Goal: Transaction & Acquisition: Purchase product/service

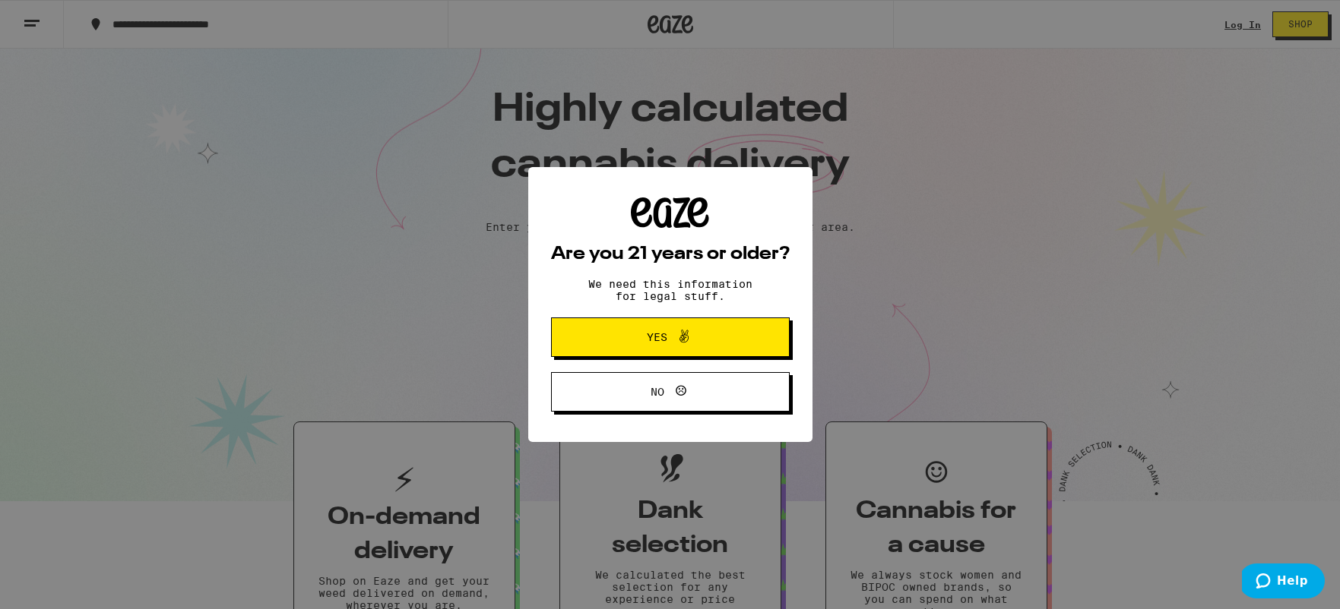
click at [726, 350] on button "Yes" at bounding box center [670, 338] width 239 height 40
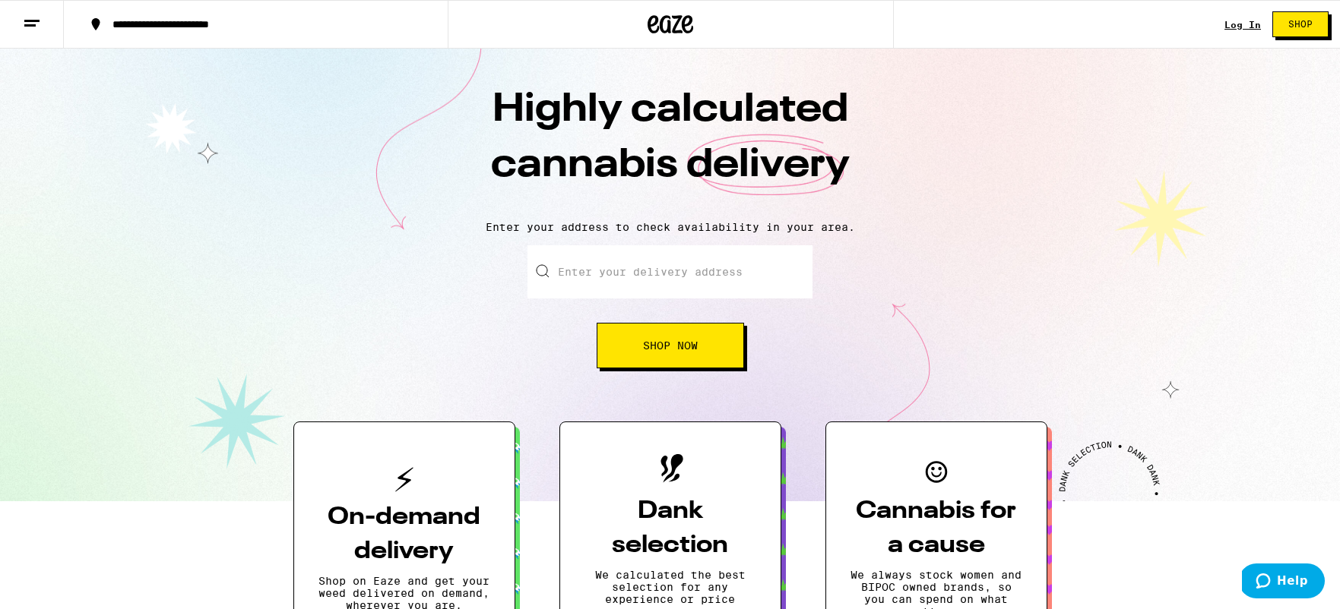
click at [1239, 26] on div "Log In" at bounding box center [1242, 25] width 36 height 10
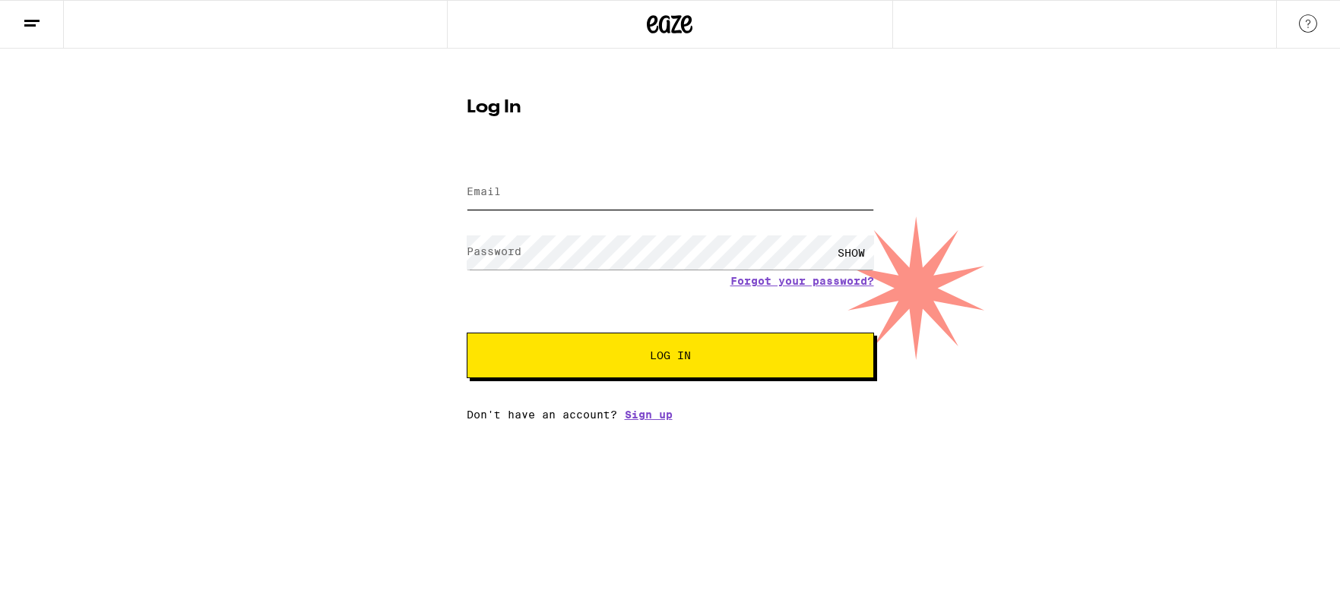
type input "[EMAIL_ADDRESS][DOMAIN_NAME]"
click at [607, 354] on span "Log In" at bounding box center [670, 355] width 284 height 11
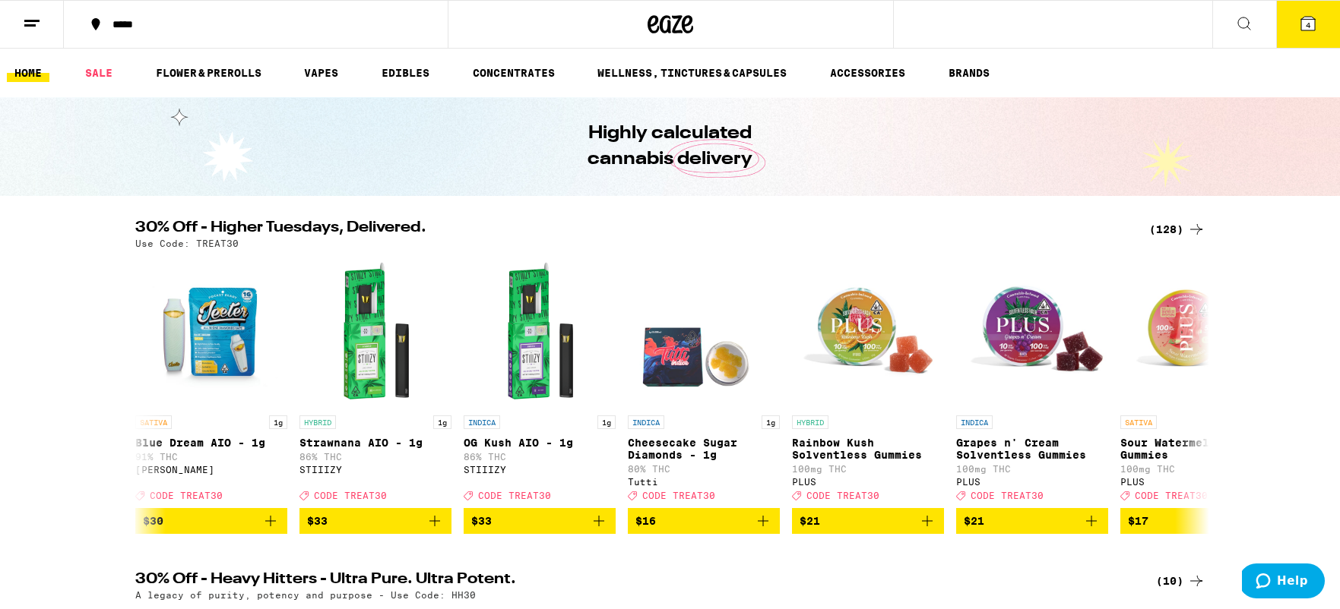
click at [1318, 21] on button "4" at bounding box center [1308, 24] width 64 height 47
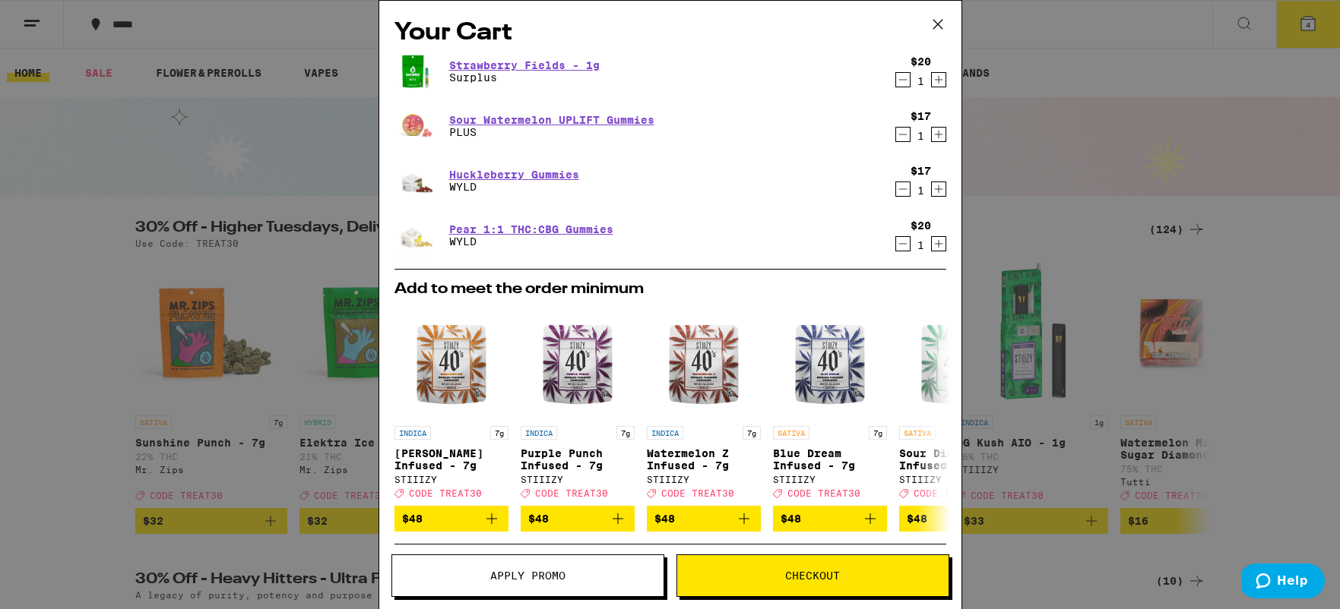
click at [938, 135] on icon "Increment" at bounding box center [938, 135] width 8 height 8
click at [806, 588] on button "Checkout" at bounding box center [812, 576] width 273 height 43
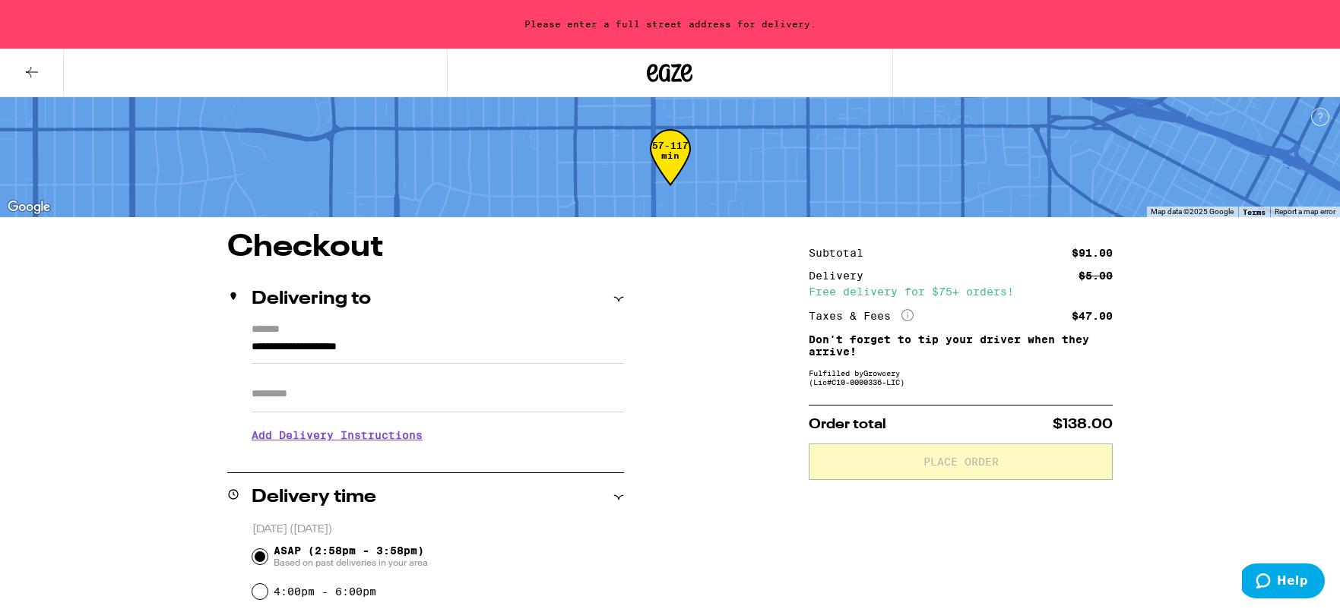
click at [327, 347] on input "**********" at bounding box center [438, 351] width 372 height 26
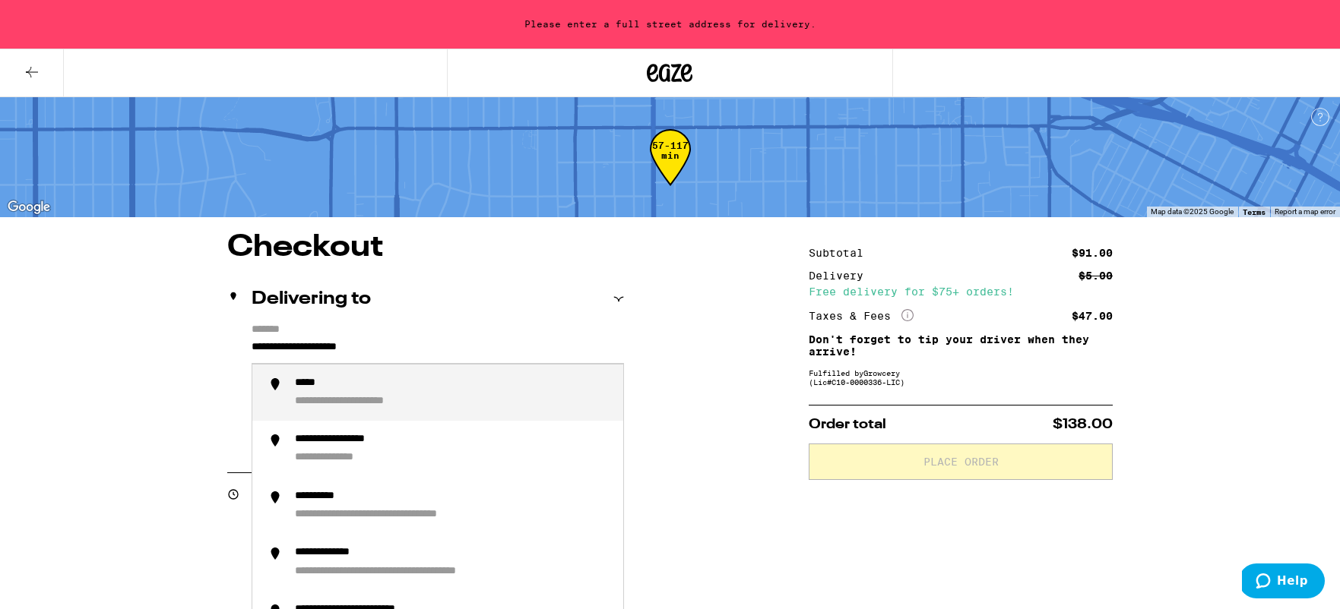
drag, startPoint x: 456, startPoint y: 357, endPoint x: 272, endPoint y: 344, distance: 184.4
click at [97, 309] on div "**********" at bounding box center [670, 599] width 1340 height 1199
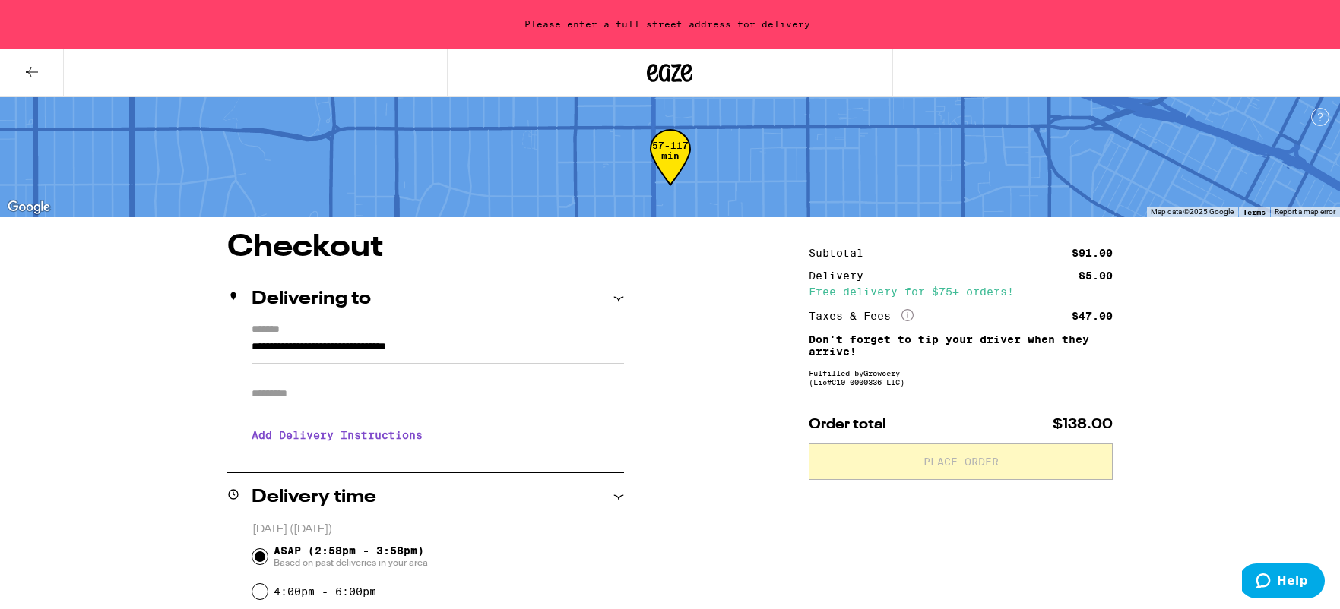
type input "**********"
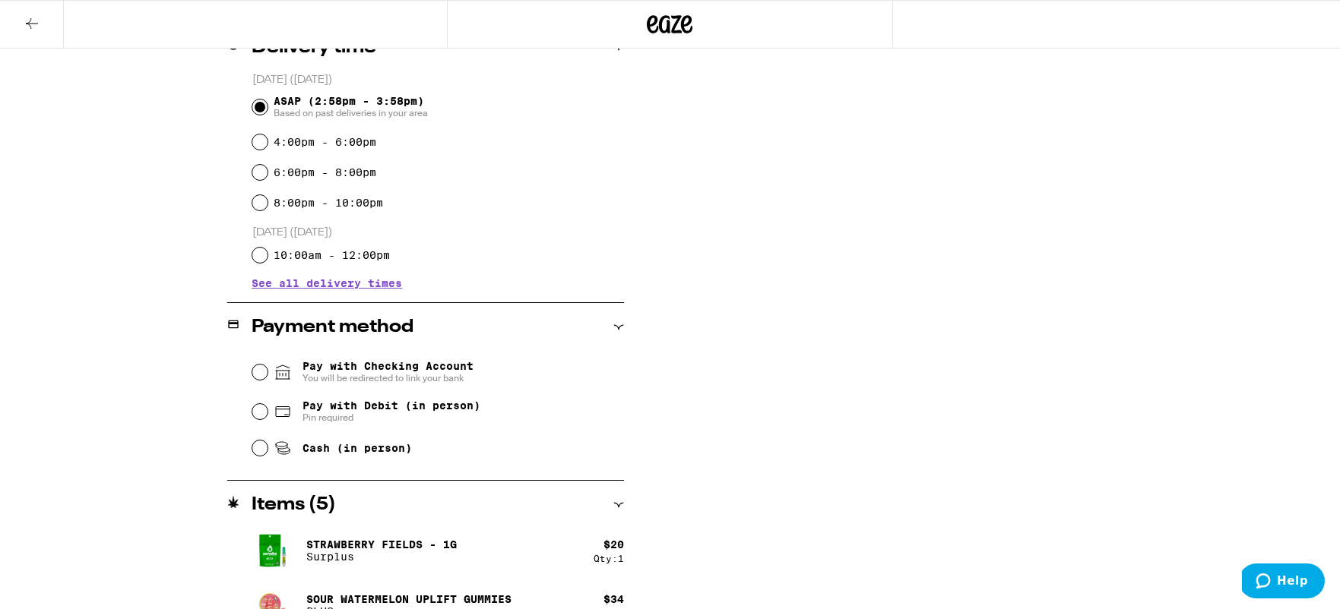
scroll to position [405, 0]
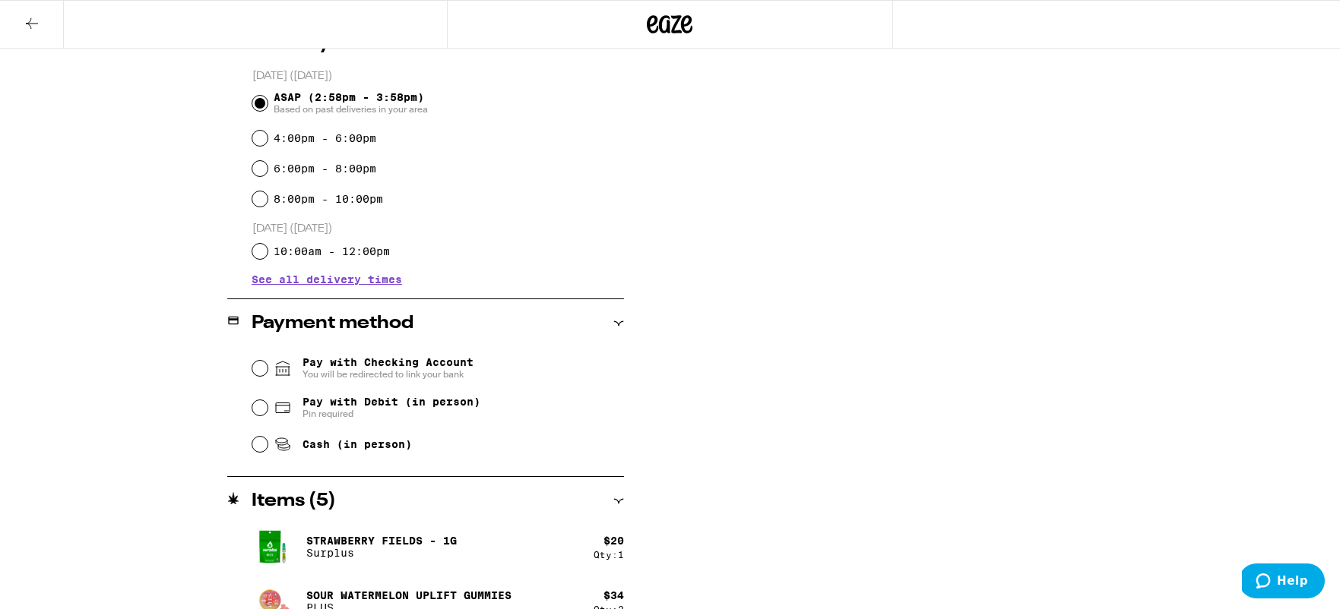
click at [432, 363] on span "Pay with Checking Account You will be redirected to link your bank" at bounding box center [387, 368] width 171 height 24
click at [267, 363] on input "Pay with Checking Account You will be redirected to link your bank" at bounding box center [259, 368] width 15 height 15
click at [257, 406] on input "Pay with Debit (in person) Pin required" at bounding box center [259, 407] width 15 height 15
radio input "true"
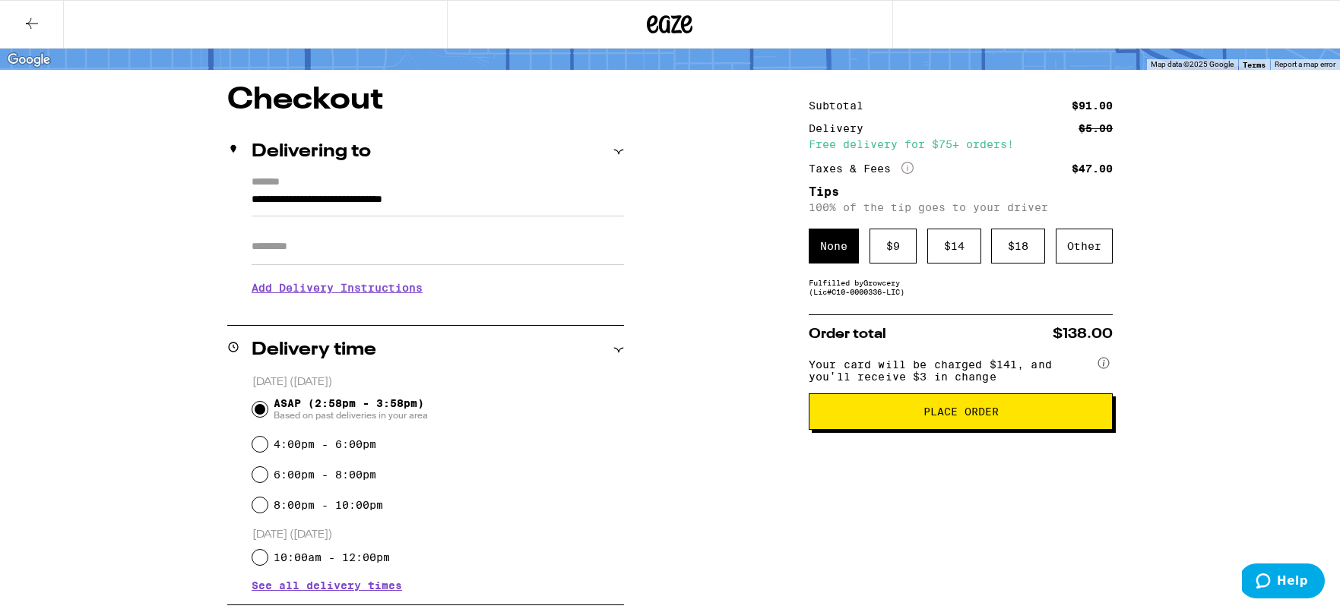
scroll to position [0, 0]
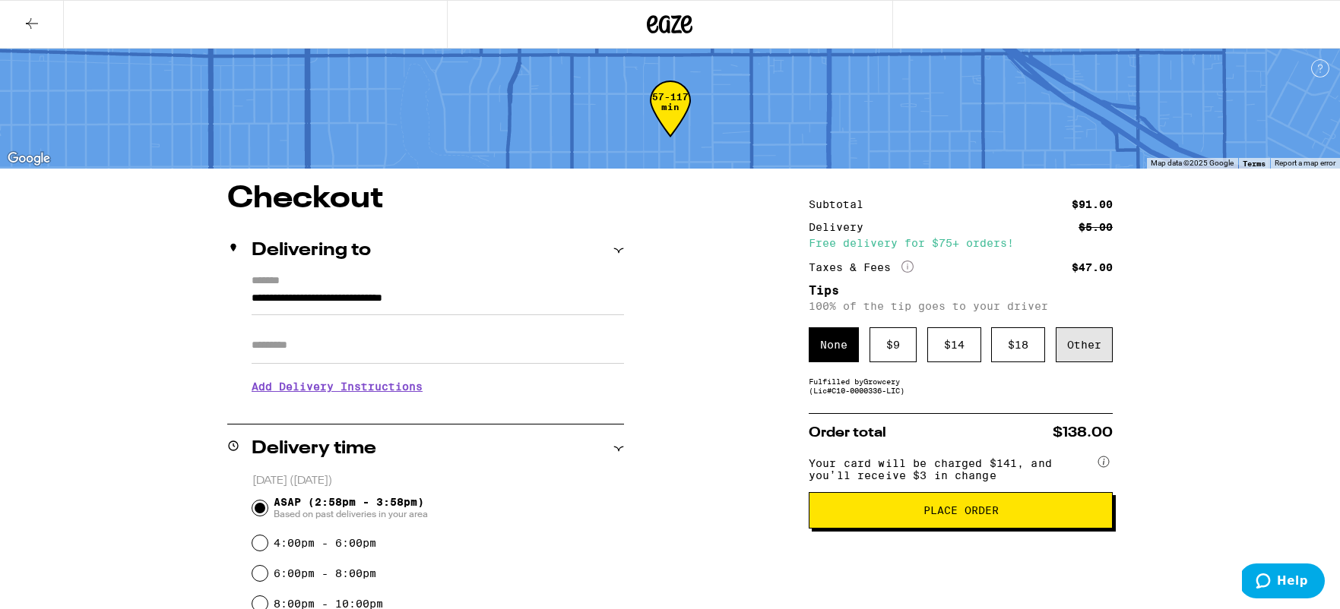
click at [1076, 357] on div "Other" at bounding box center [1084, 345] width 57 height 35
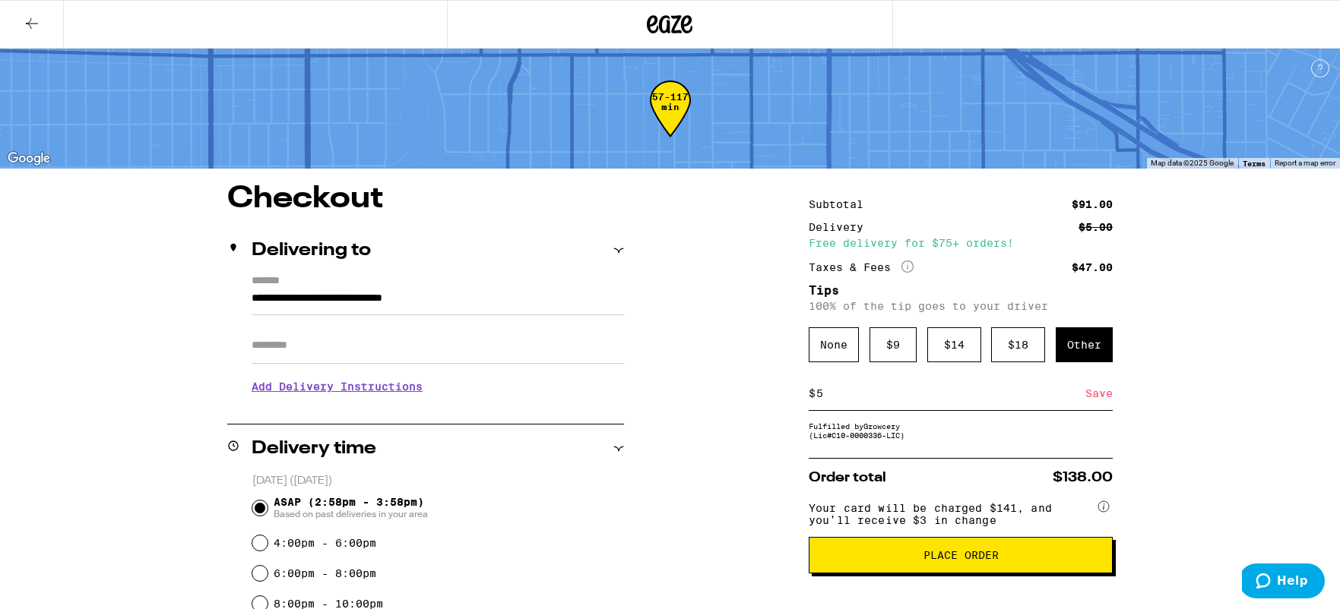
type input "5"
click at [1103, 400] on div "Save" at bounding box center [1098, 393] width 27 height 33
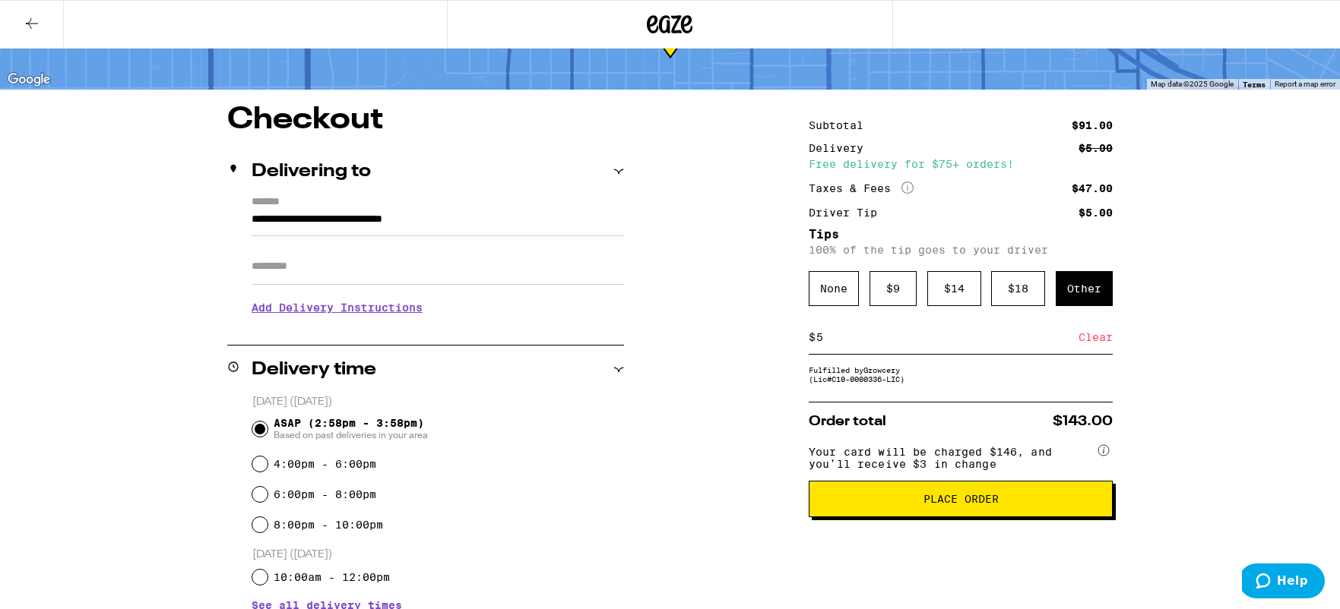
scroll to position [83, 0]
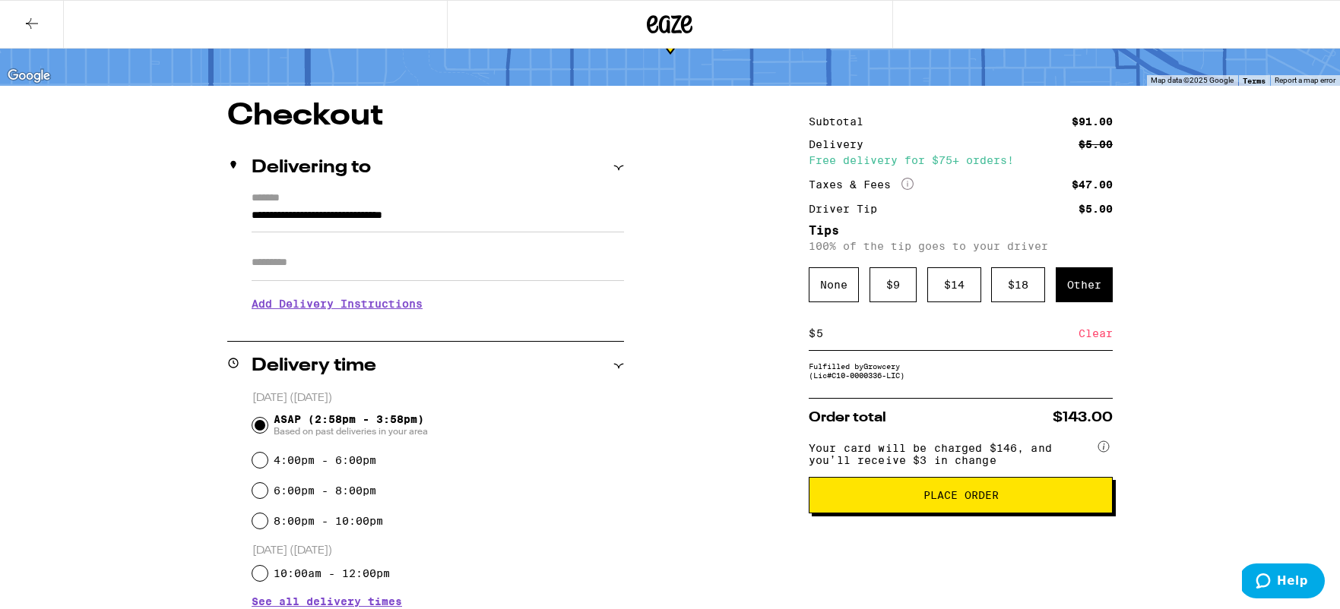
click at [967, 501] on span "Place Order" at bounding box center [960, 495] width 75 height 11
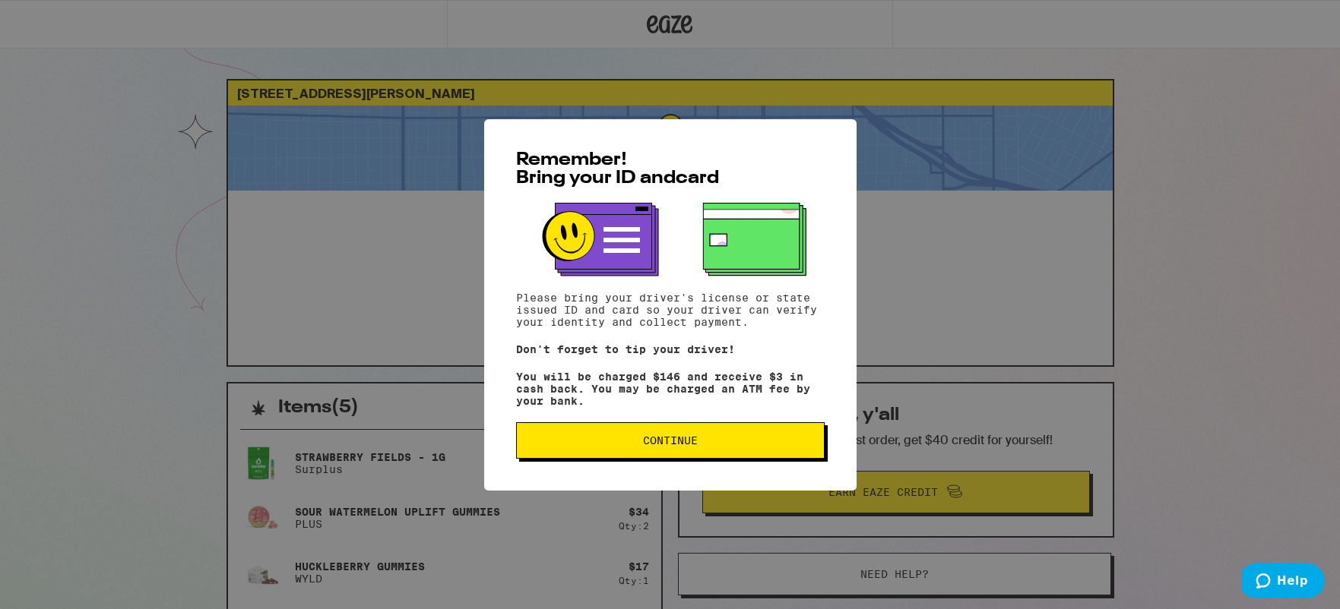
click at [674, 457] on button "Continue" at bounding box center [670, 441] width 309 height 36
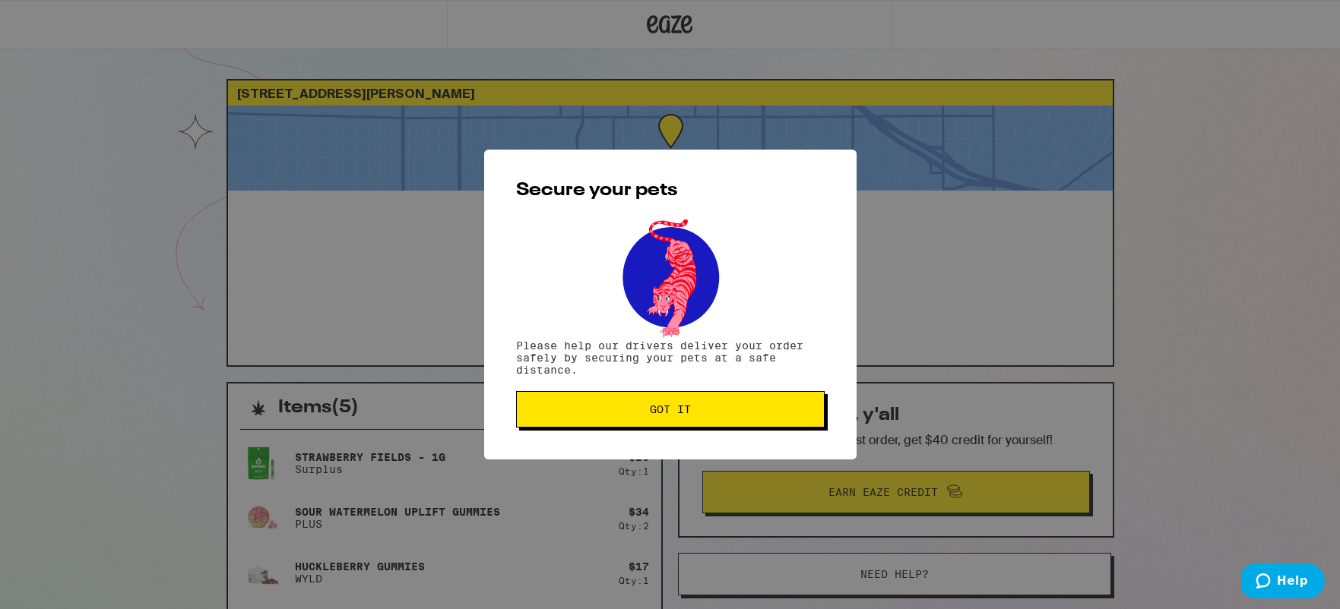
click at [687, 423] on button "Got it" at bounding box center [670, 409] width 309 height 36
